Goal: Navigation & Orientation: Find specific page/section

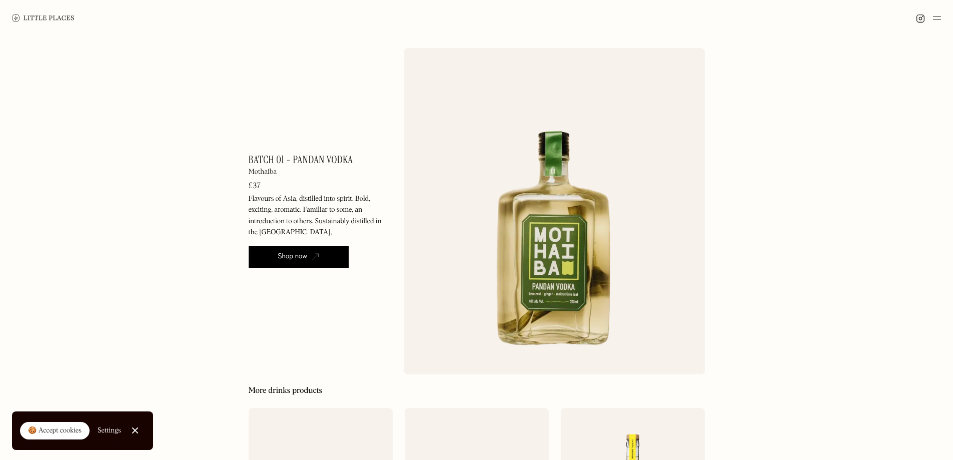
click at [938, 17] on img at bounding box center [937, 18] width 8 height 12
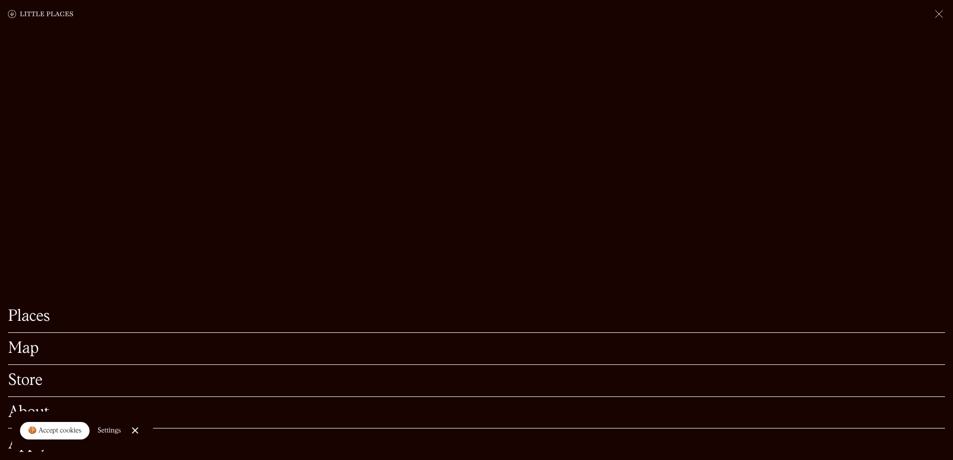
click at [32, 341] on link "Map" at bounding box center [476, 349] width 937 height 16
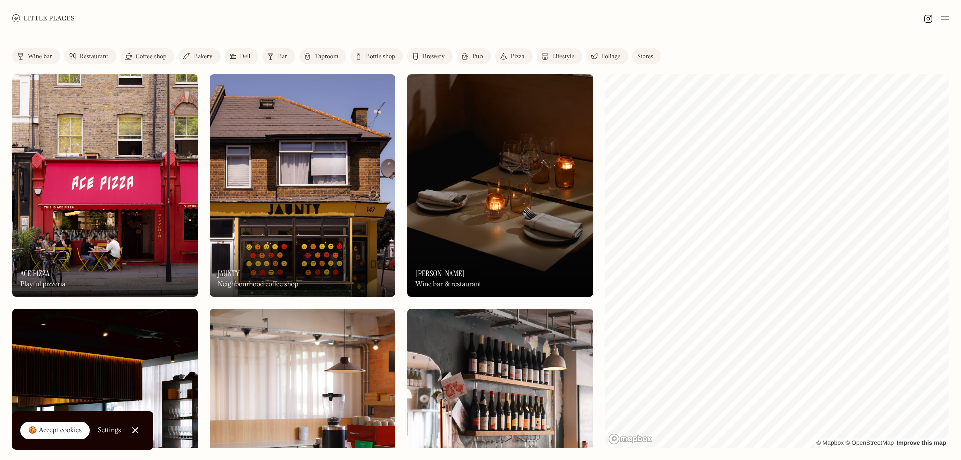
click at [13, 17] on img at bounding box center [43, 18] width 63 height 8
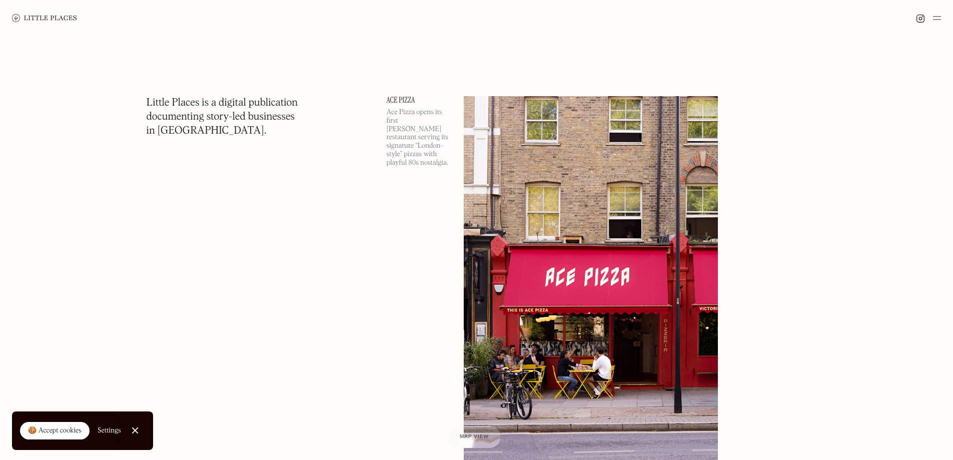
click at [54, 17] on img at bounding box center [44, 18] width 65 height 8
click at [918, 17] on img at bounding box center [920, 18] width 9 height 9
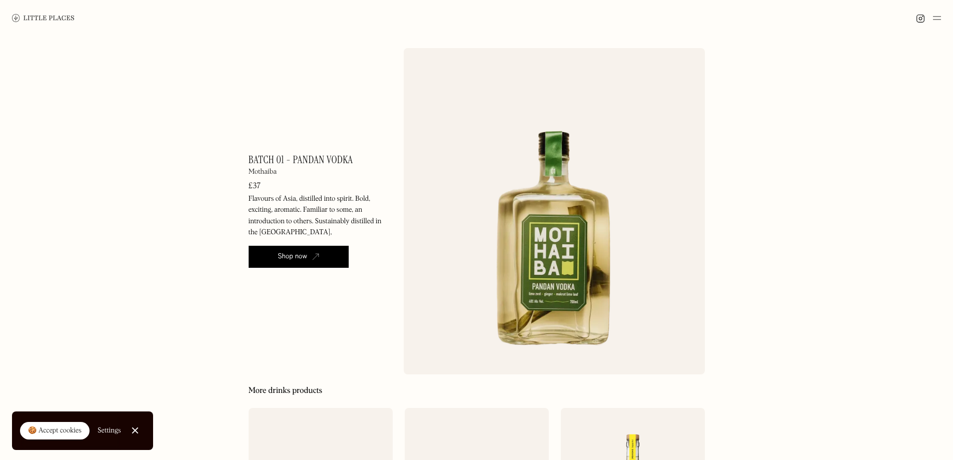
click at [937, 19] on img at bounding box center [937, 18] width 8 height 12
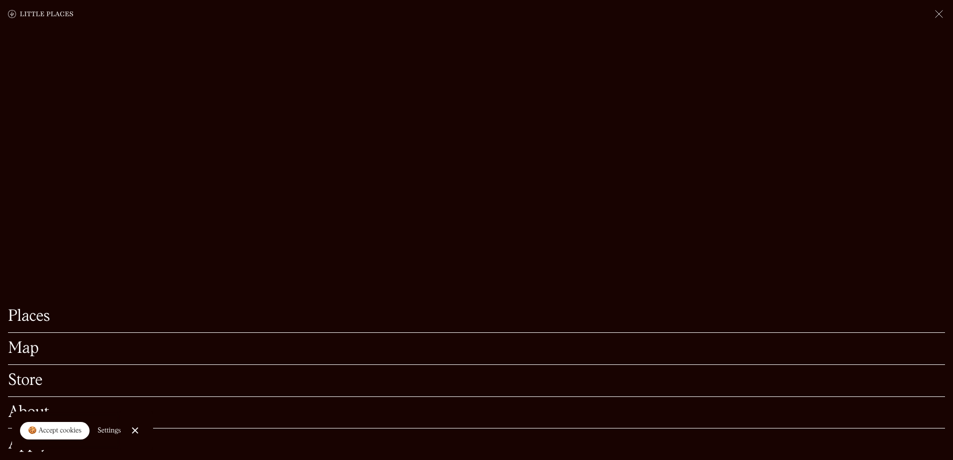
scroll to position [200, 0]
click at [49, 405] on link "About" at bounding box center [476, 413] width 937 height 16
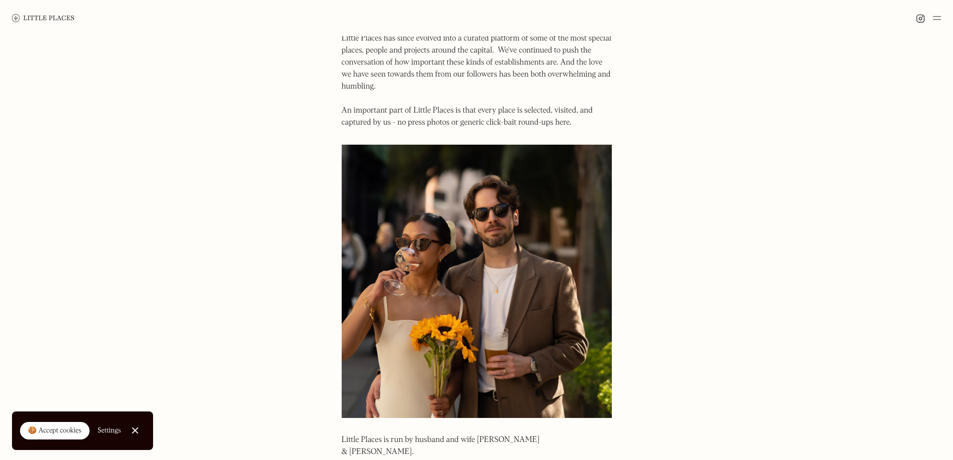
scroll to position [150, 0]
